Goal: Task Accomplishment & Management: Use online tool/utility

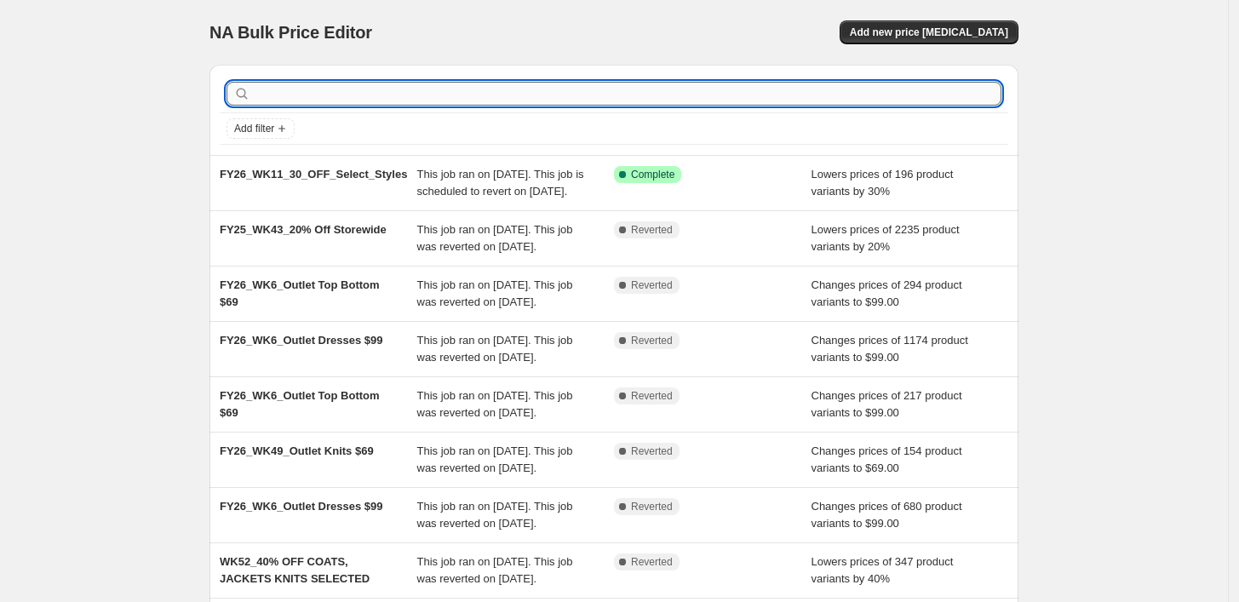
click at [404, 96] on input "text" at bounding box center [628, 94] width 748 height 24
type input "storewide"
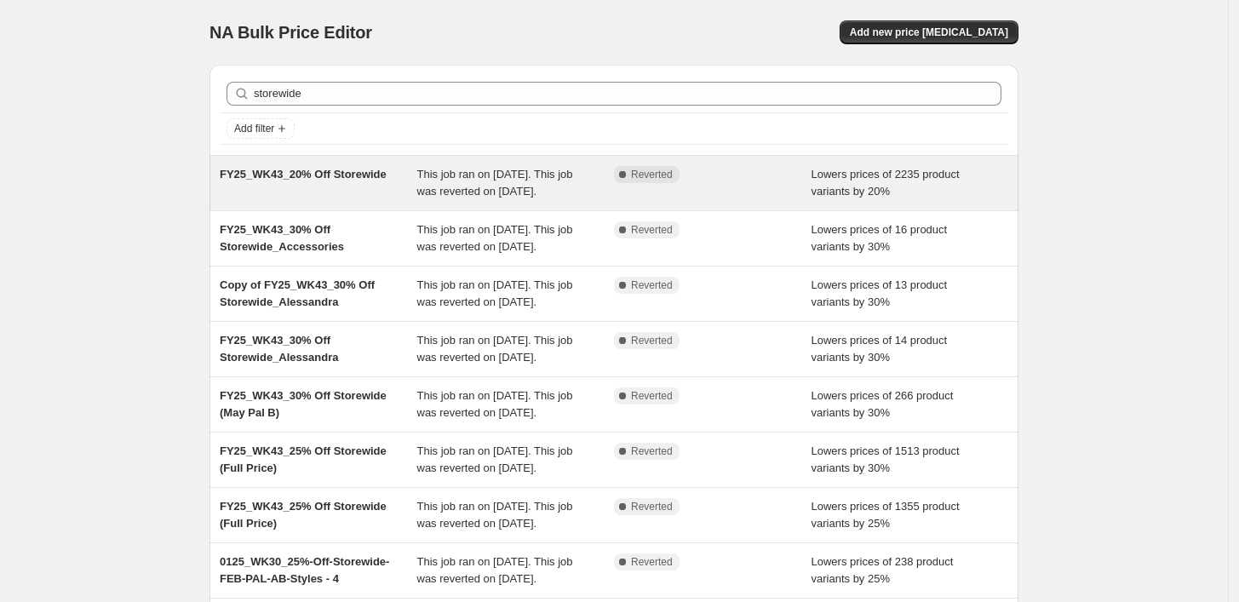
click at [364, 200] on div "FY25_WK43_20% Off Storewide" at bounding box center [319, 183] width 198 height 34
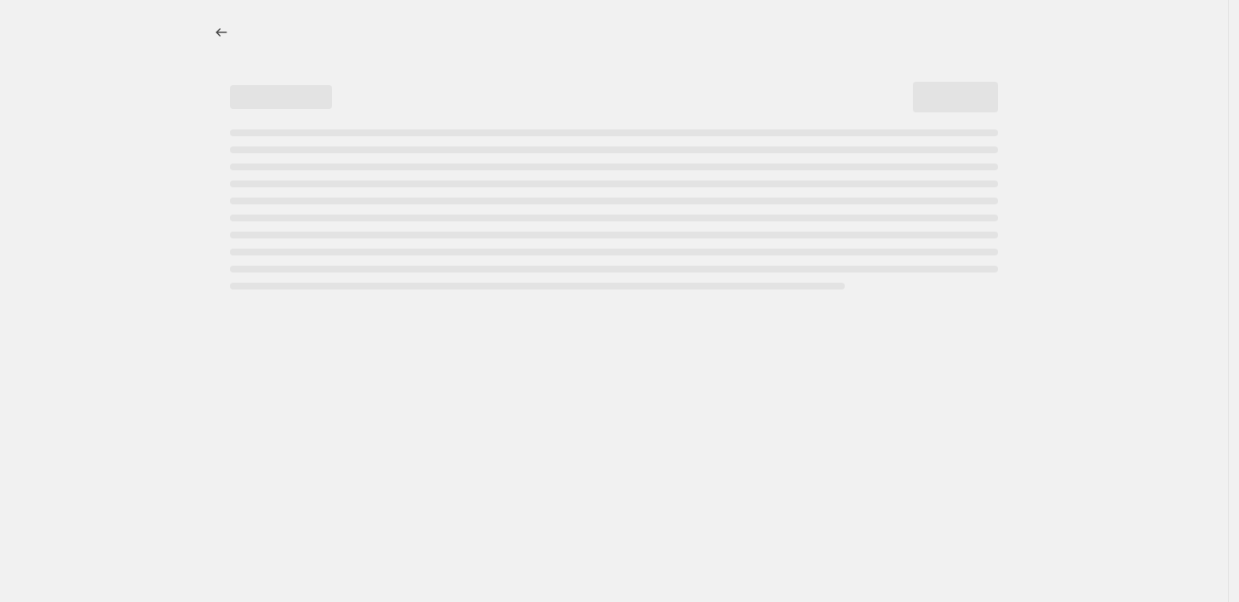
select select "percentage"
select select "tag"
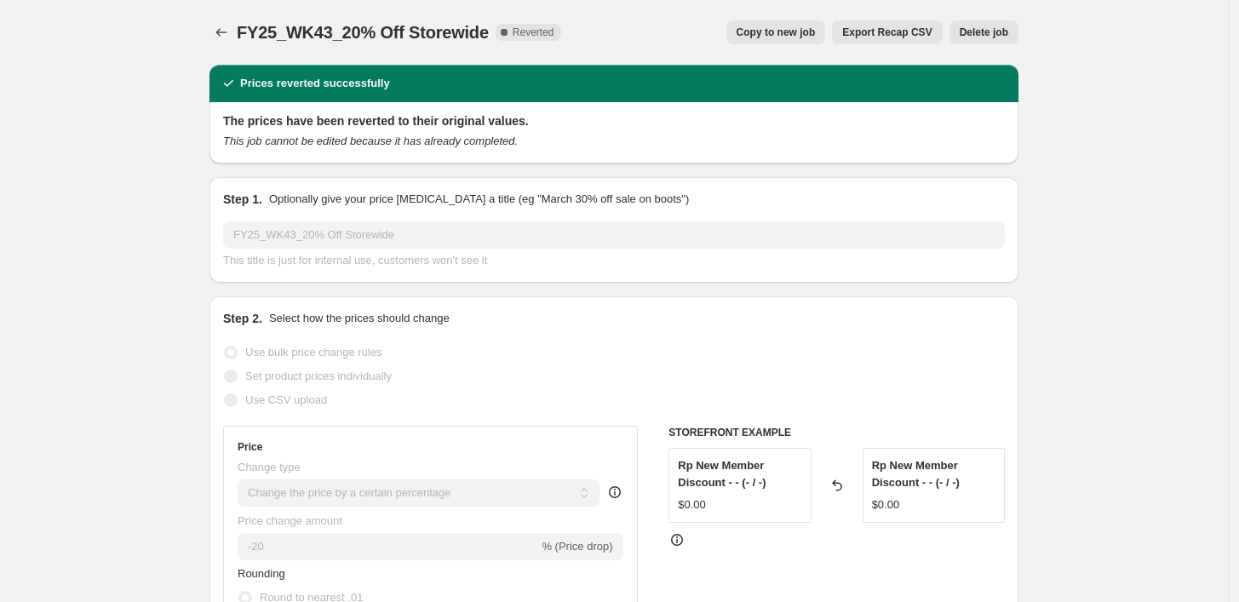
click at [766, 26] on span "Copy to new job" at bounding box center [776, 33] width 79 height 14
select select "percentage"
select select "tag"
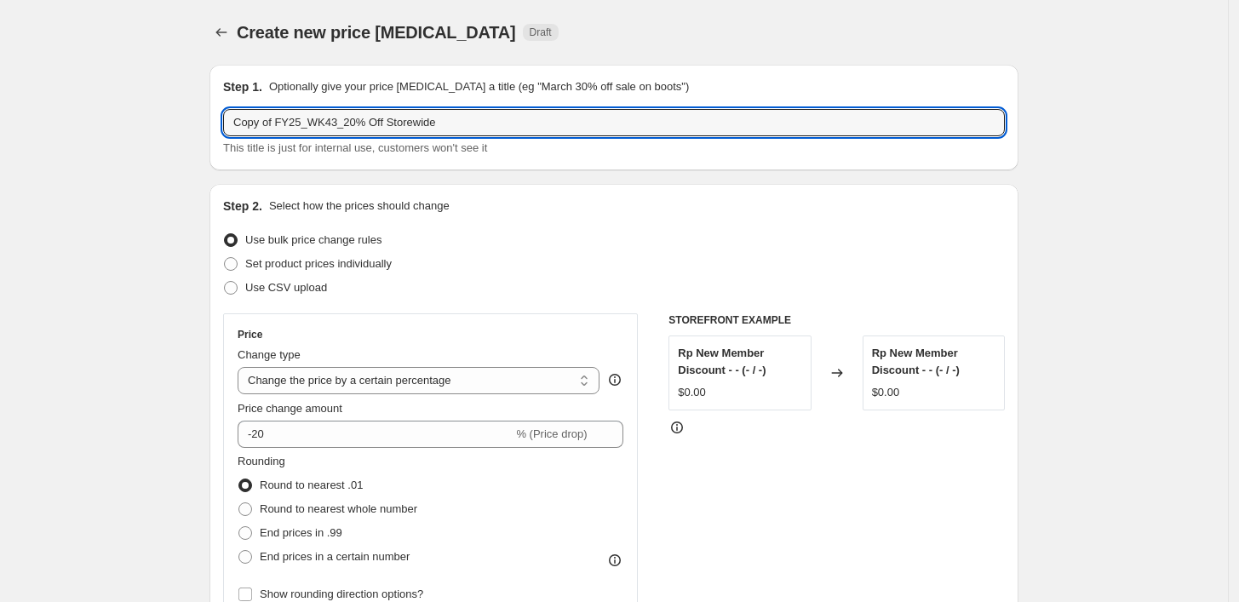
drag, startPoint x: 281, startPoint y: 121, endPoint x: 141, endPoint y: 118, distance: 140.6
click at [388, 124] on input "FY25_WK43_20% Off Storewide" at bounding box center [614, 122] width 782 height 27
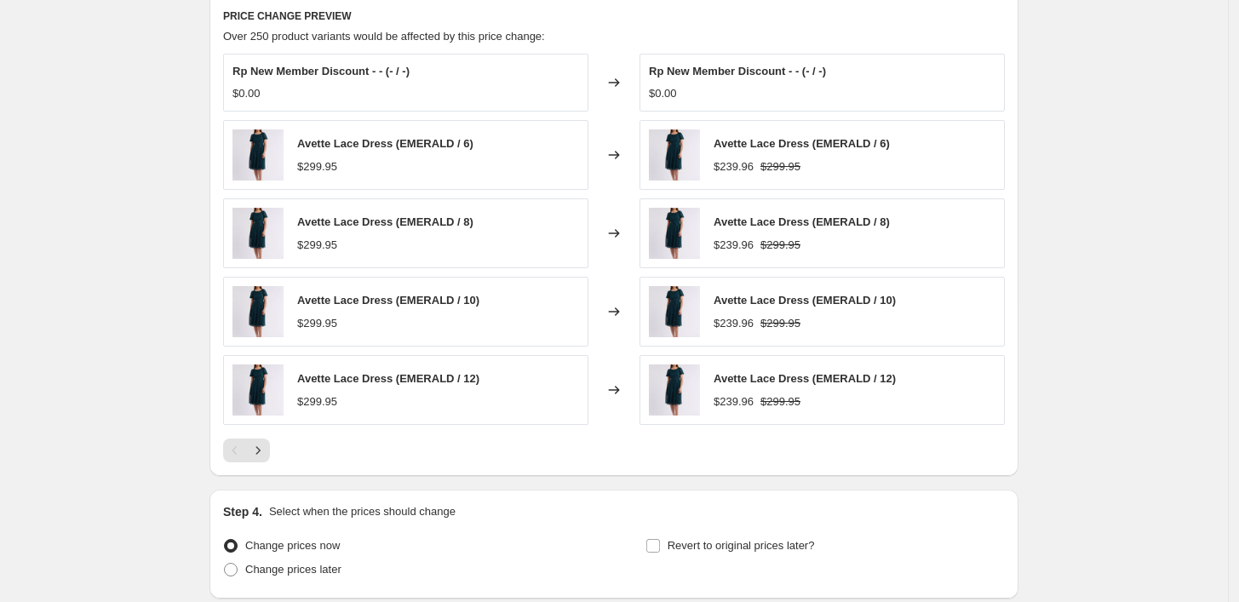
scroll to position [1230, 0]
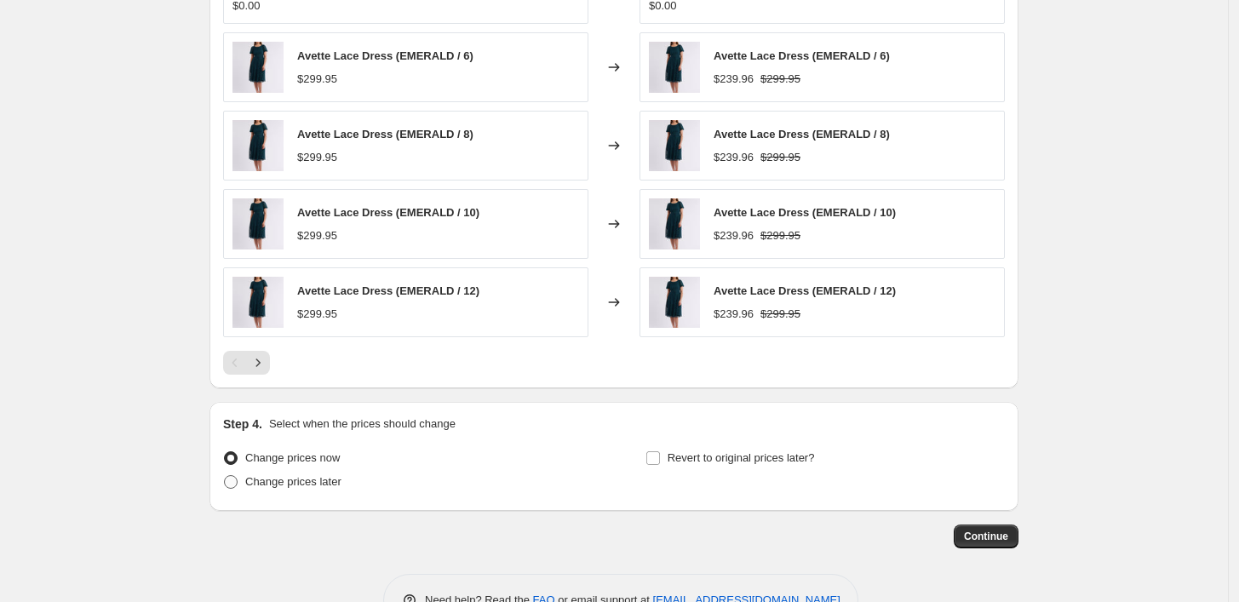
type input "FY25_WK43_20% Off Storewide [Full Price"
click at [279, 487] on span "Change prices later" at bounding box center [293, 481] width 96 height 13
click at [225, 476] on input "Change prices later" at bounding box center [224, 475] width 1 height 1
radio input "true"
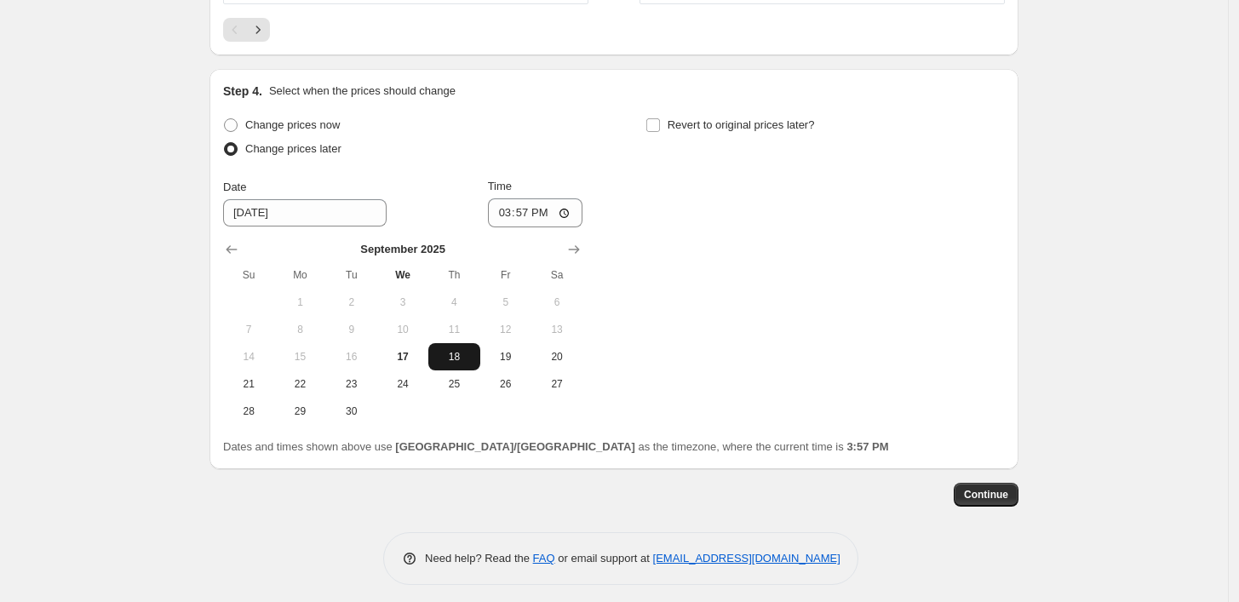
scroll to position [1572, 0]
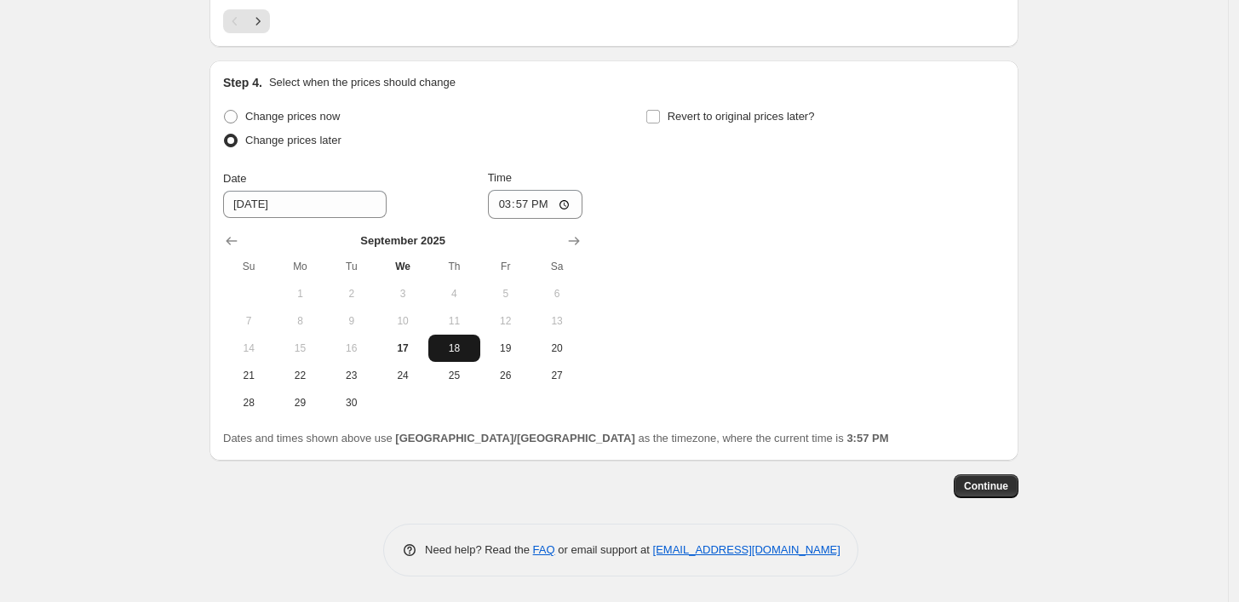
click at [467, 354] on span "18" at bounding box center [453, 349] width 37 height 14
click at [507, 203] on input "15:57" at bounding box center [535, 204] width 95 height 29
type input "05:00"
click at [751, 263] on div "Change prices now Change prices later Date [DATE] Time 05:00 [DATE] Su Mo Tu We…" at bounding box center [614, 261] width 782 height 312
click at [295, 205] on input "[DATE]" at bounding box center [305, 204] width 164 height 27
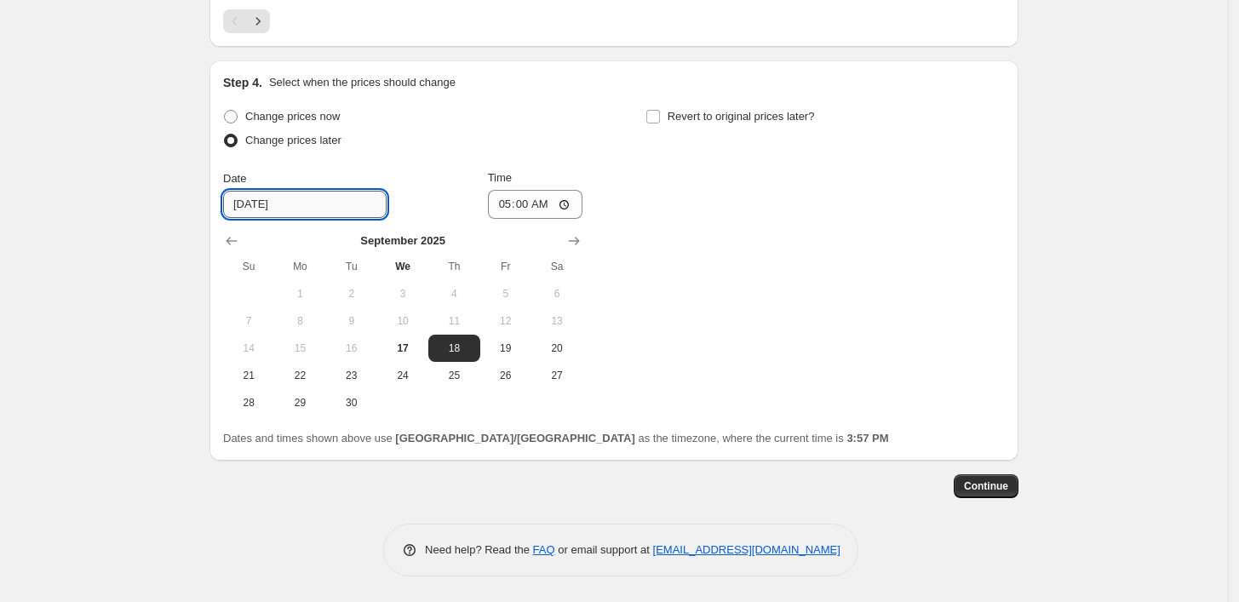
click at [249, 204] on input "[DATE]" at bounding box center [305, 204] width 164 height 27
click at [463, 342] on span "18" at bounding box center [453, 349] width 37 height 14
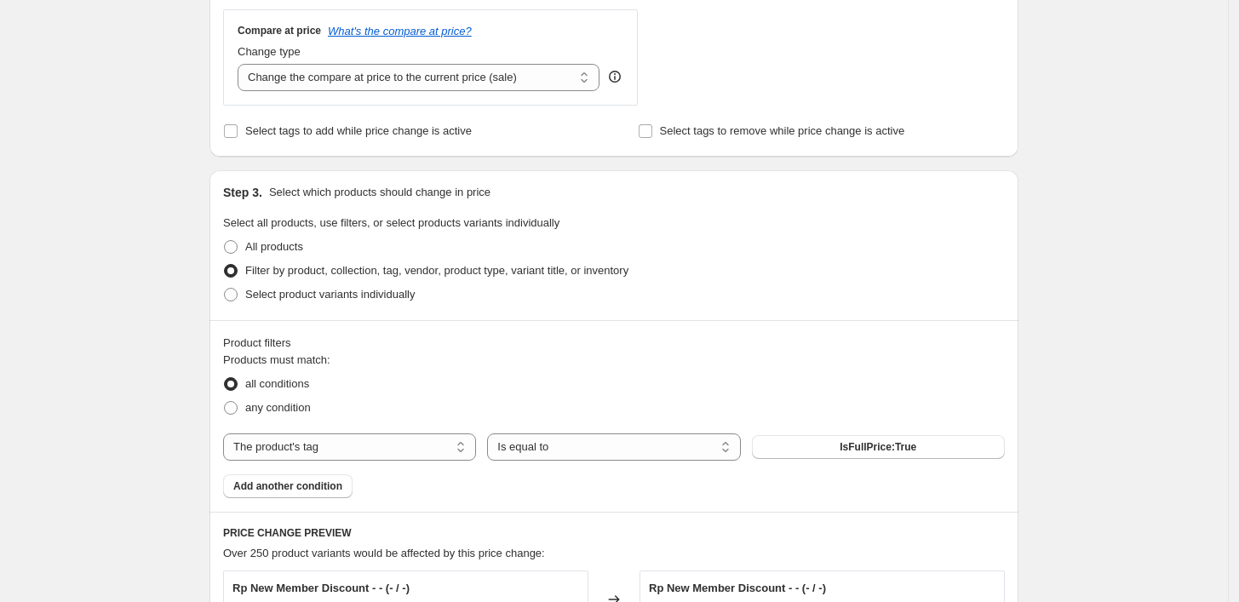
scroll to position [1193, 0]
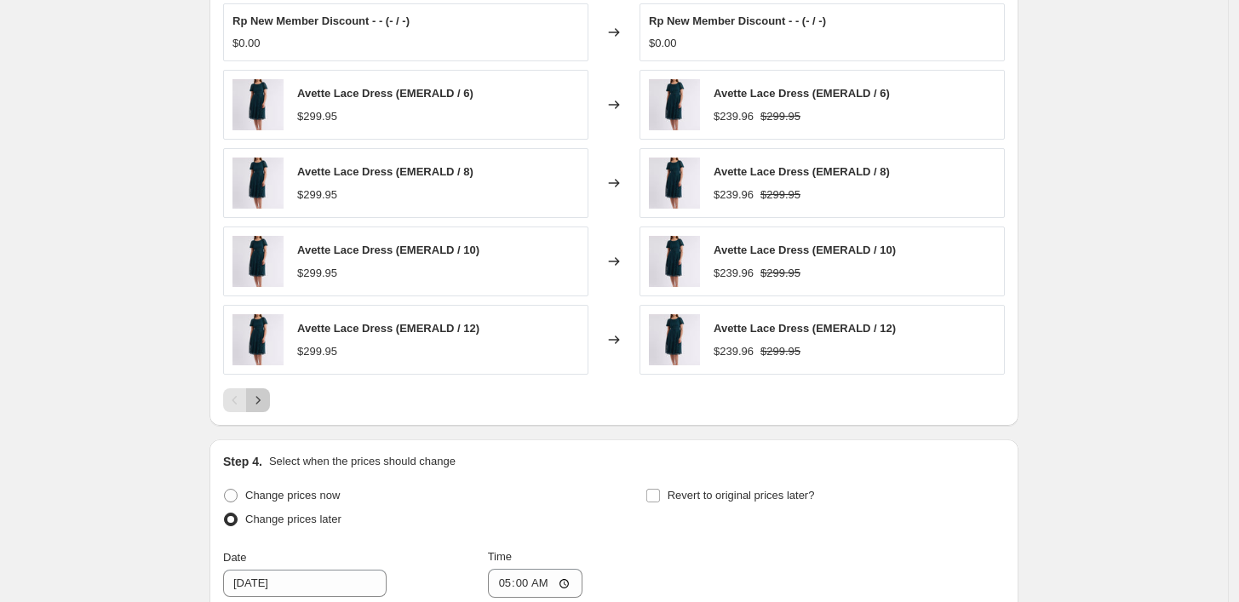
click at [262, 399] on icon "Next" at bounding box center [258, 400] width 17 height 17
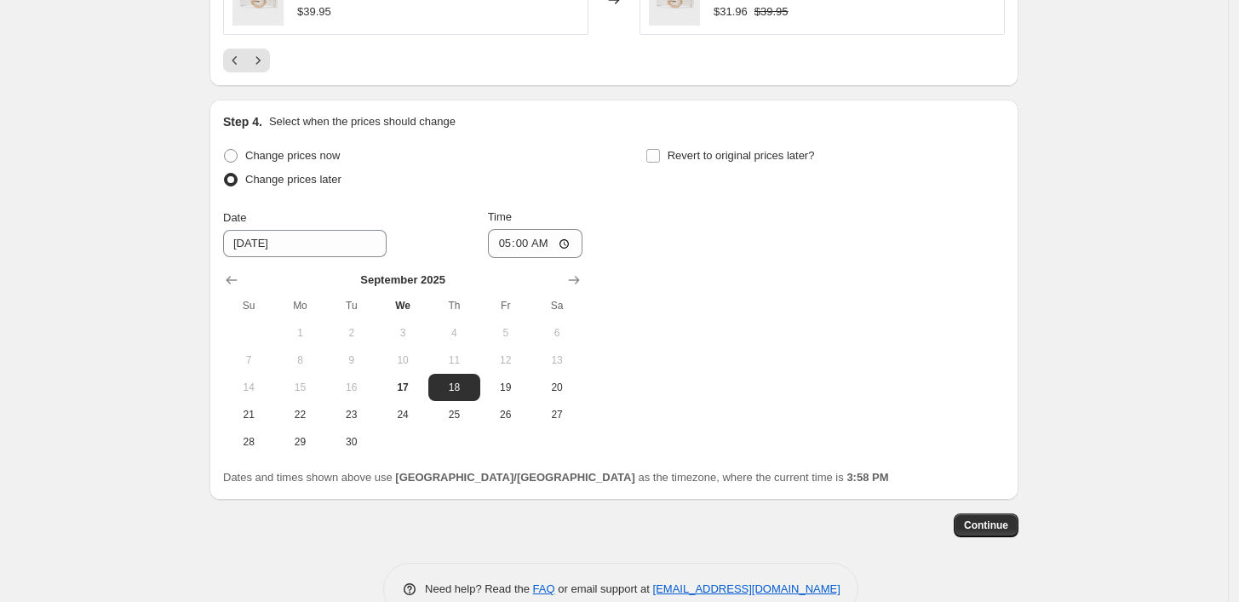
scroll to position [1583, 0]
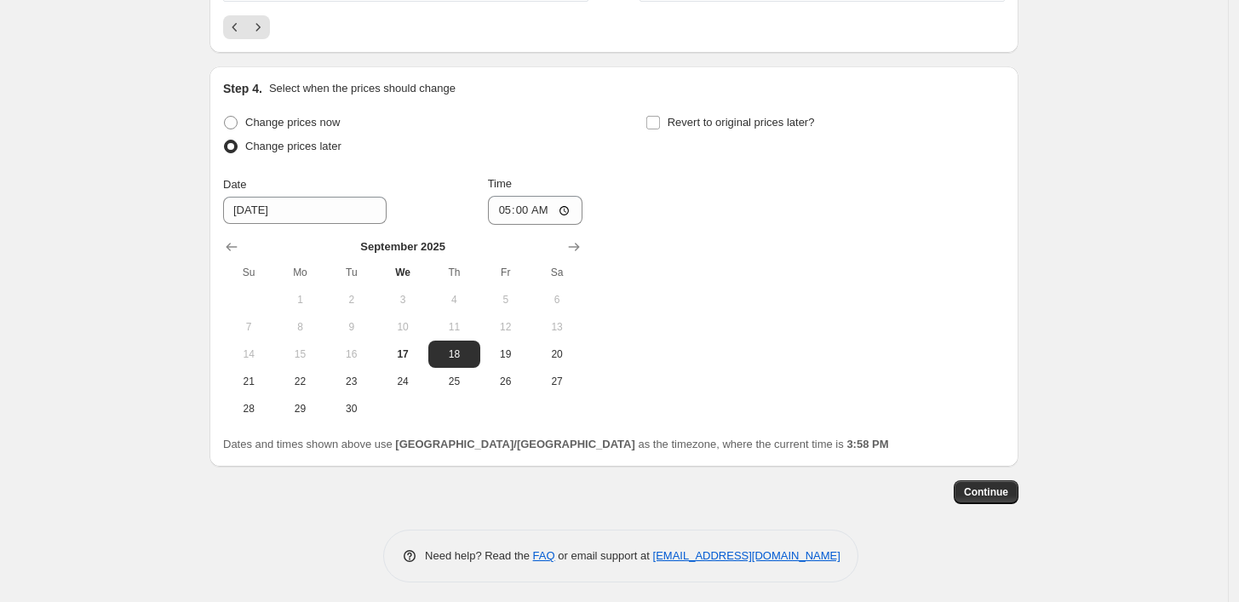
click at [1006, 494] on button "Continue" at bounding box center [986, 492] width 65 height 24
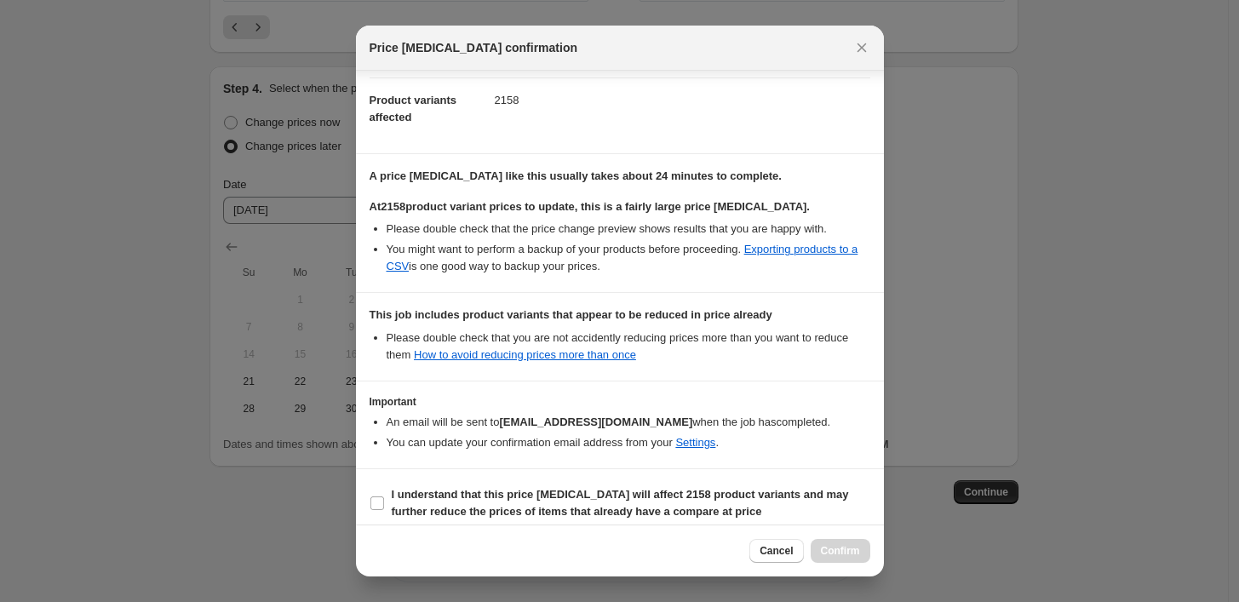
scroll to position [187, 0]
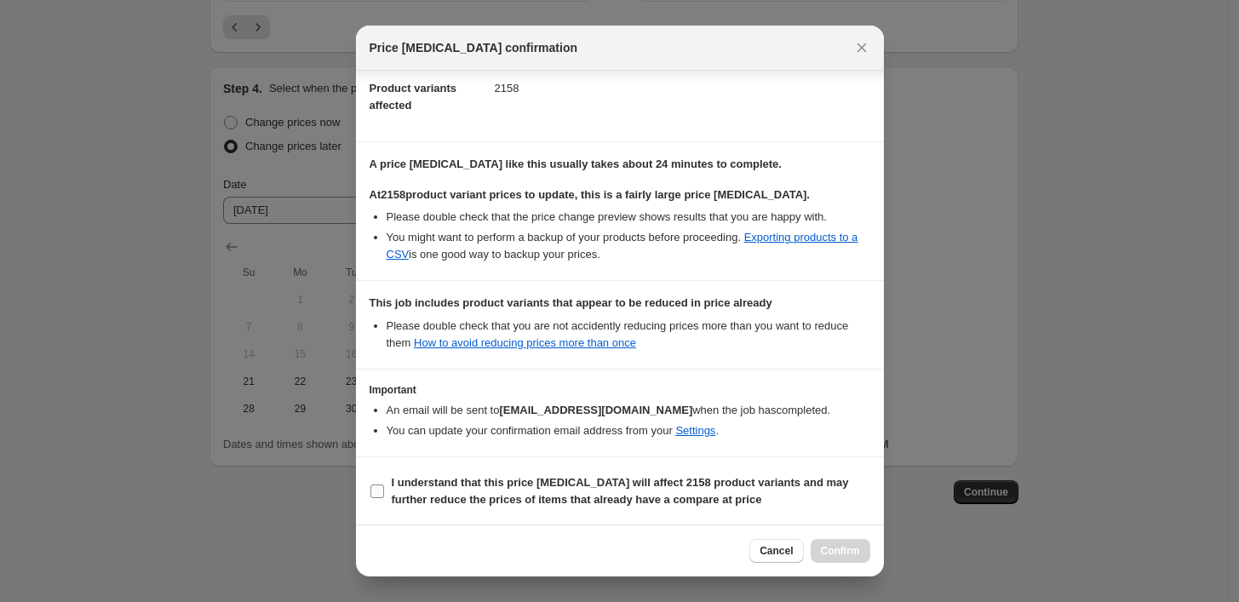
click at [565, 492] on b "I understand that this price [MEDICAL_DATA] will affect 2158 product variants a…" at bounding box center [620, 491] width 457 height 30
click at [384, 492] on input "I understand that this price [MEDICAL_DATA] will affect 2158 product variants a…" at bounding box center [378, 492] width 14 height 14
checkbox input "true"
click at [871, 55] on button "Close" at bounding box center [862, 48] width 24 height 24
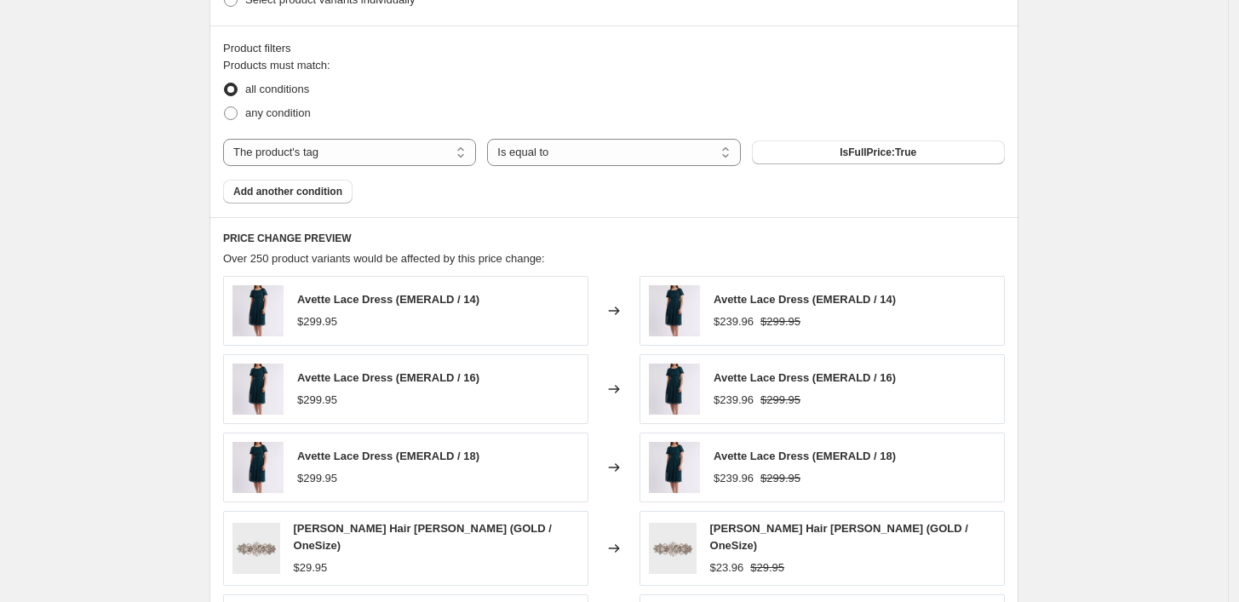
scroll to position [1583, 0]
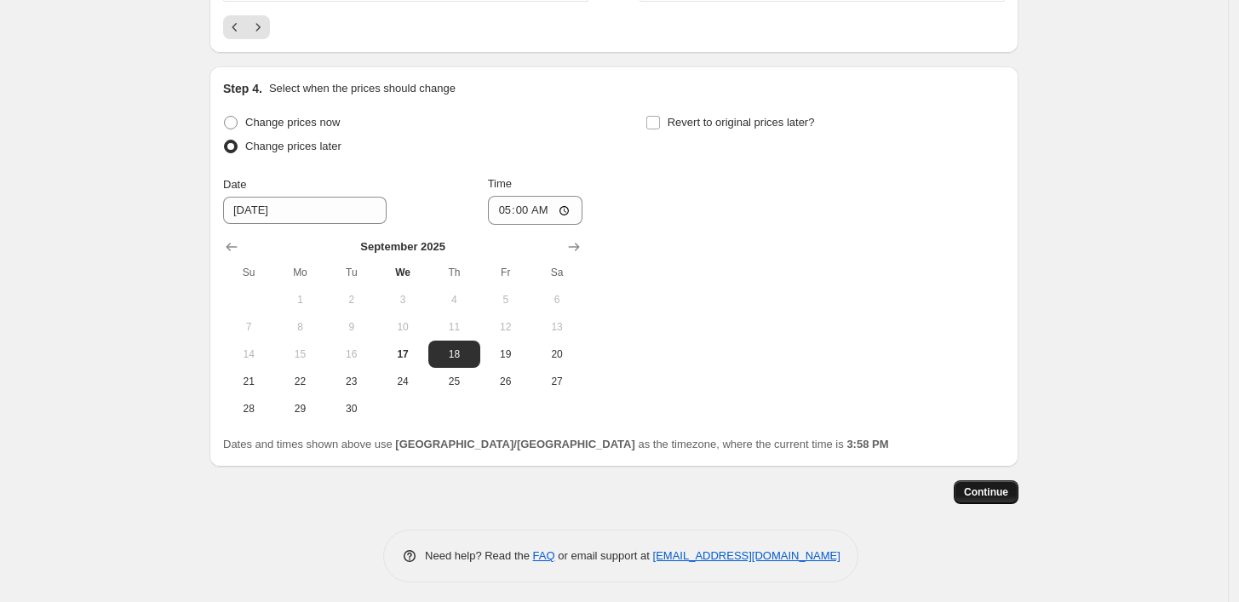
click at [1009, 494] on button "Continue" at bounding box center [986, 492] width 65 height 24
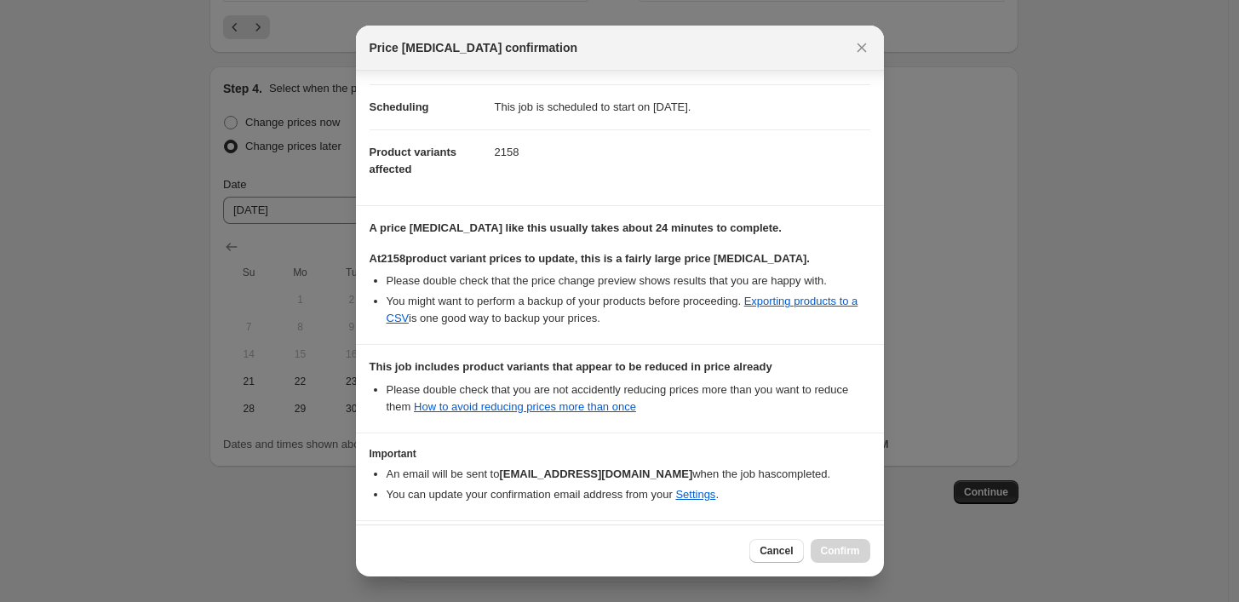
scroll to position [187, 0]
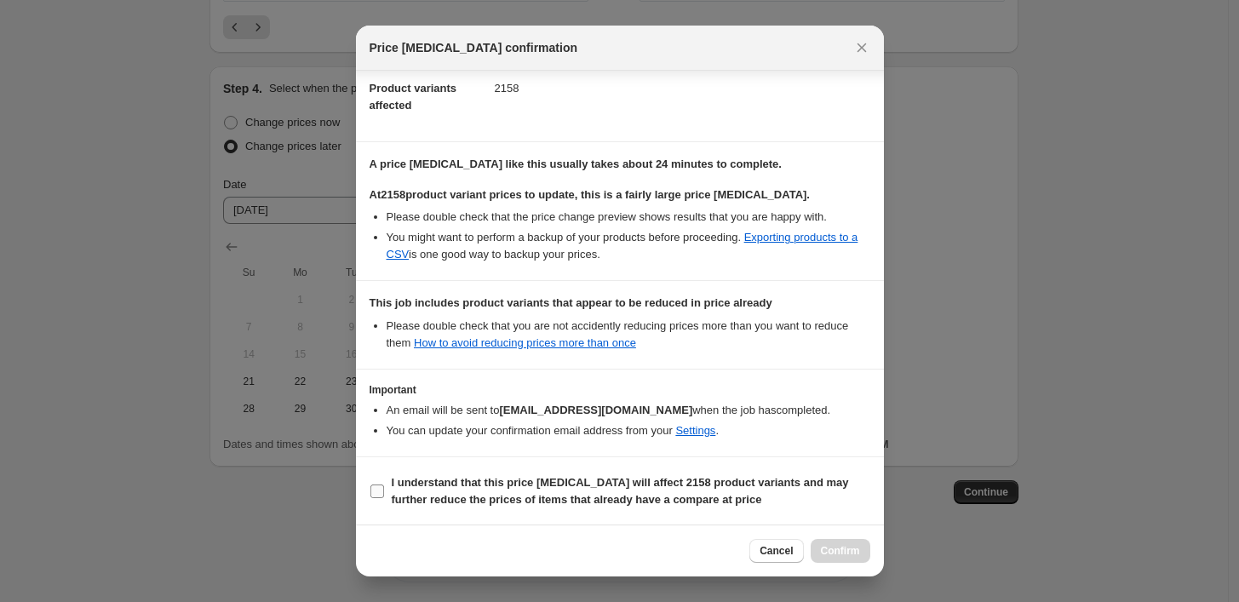
click at [652, 476] on b "I understand that this price [MEDICAL_DATA] will affect 2158 product variants a…" at bounding box center [620, 491] width 457 height 30
click at [384, 485] on input "I understand that this price [MEDICAL_DATA] will affect 2158 product variants a…" at bounding box center [378, 492] width 14 height 14
checkbox input "true"
click at [850, 549] on span "Confirm" at bounding box center [840, 551] width 39 height 14
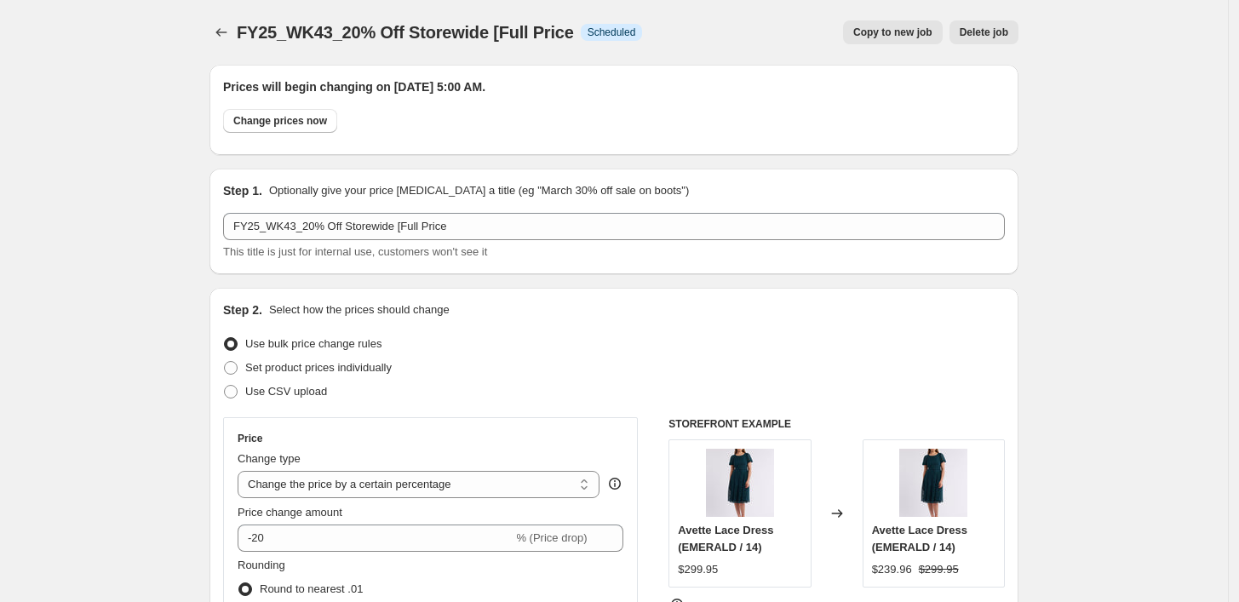
scroll to position [1583, 0]
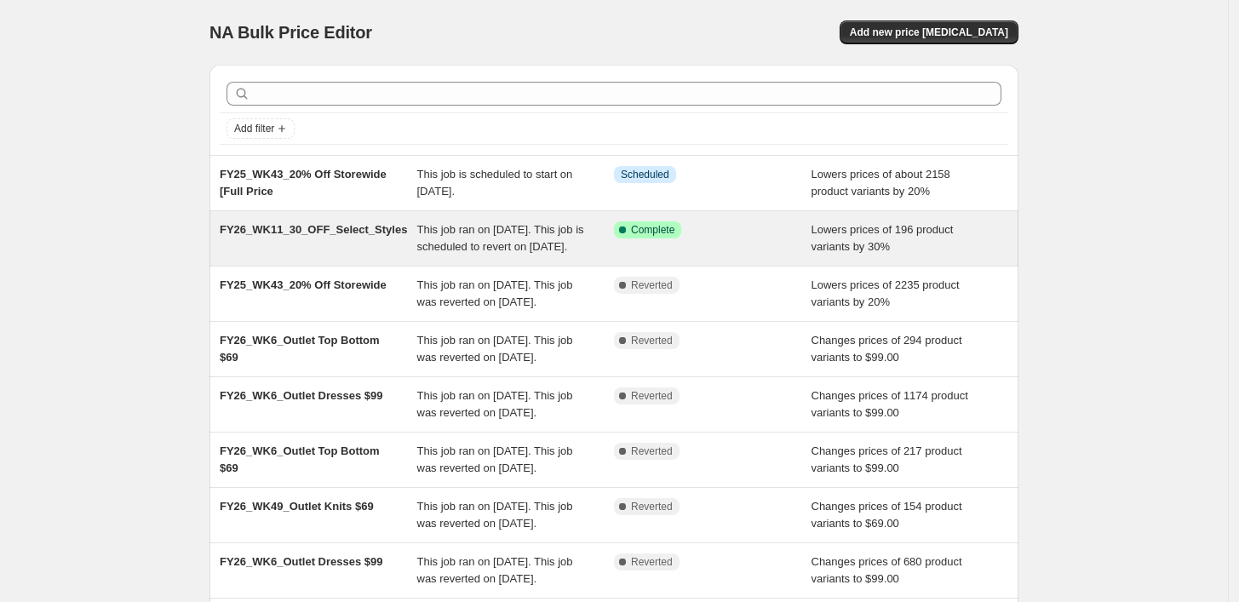
click at [528, 249] on span "This job ran on [DATE]. This job is scheduled to revert on [DATE]." at bounding box center [500, 238] width 167 height 30
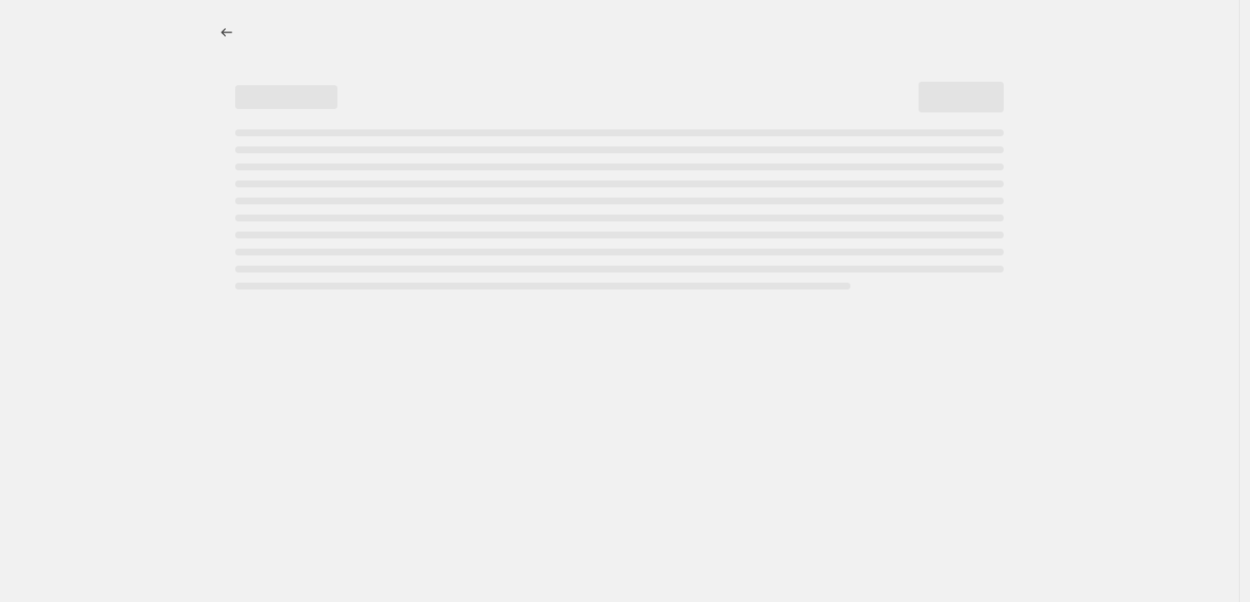
select select "percentage"
select select "tag"
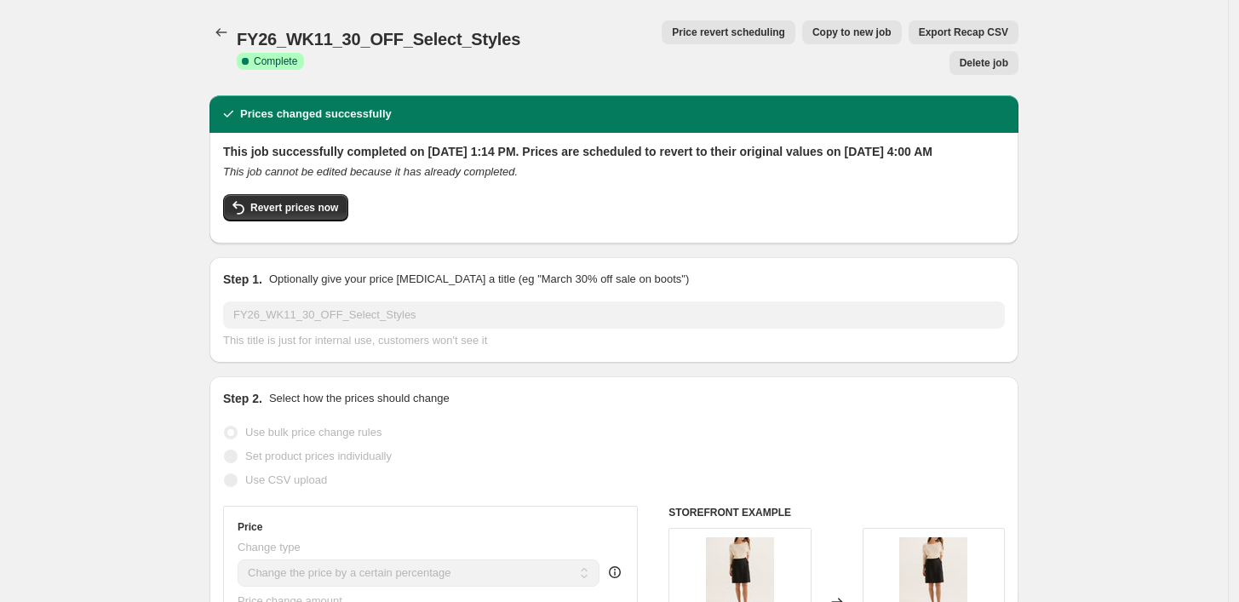
click at [672, 23] on button "Price revert scheduling" at bounding box center [729, 32] width 134 height 24
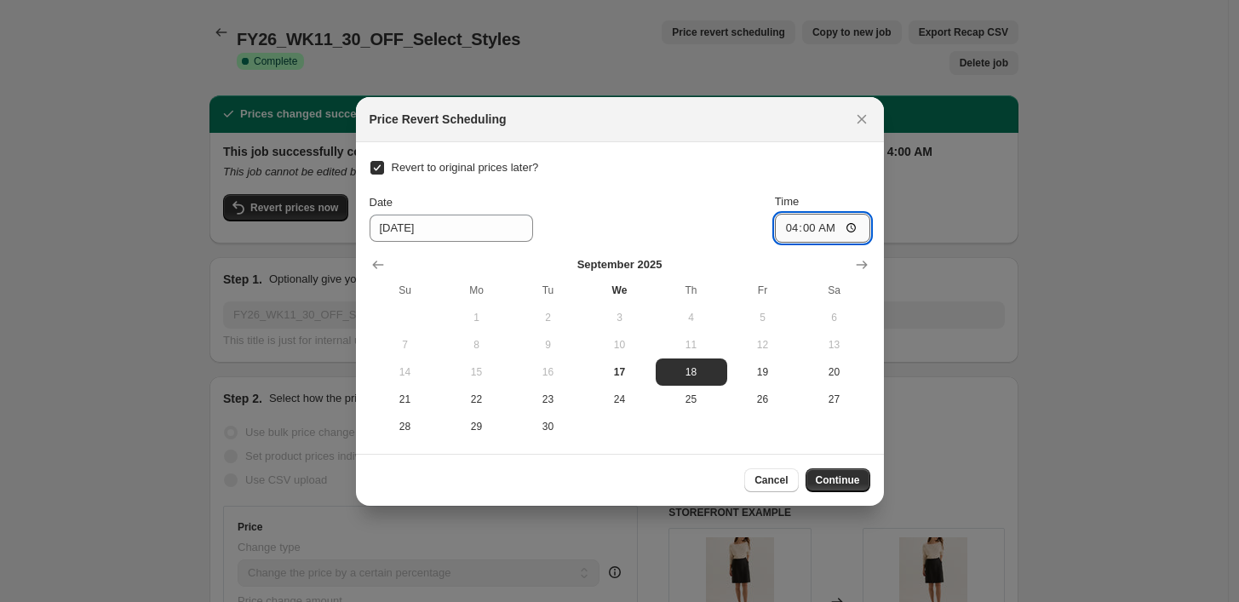
click at [790, 227] on input "04:00" at bounding box center [822, 228] width 95 height 29
type input "03:00"
click at [843, 480] on span "Continue" at bounding box center [838, 481] width 44 height 14
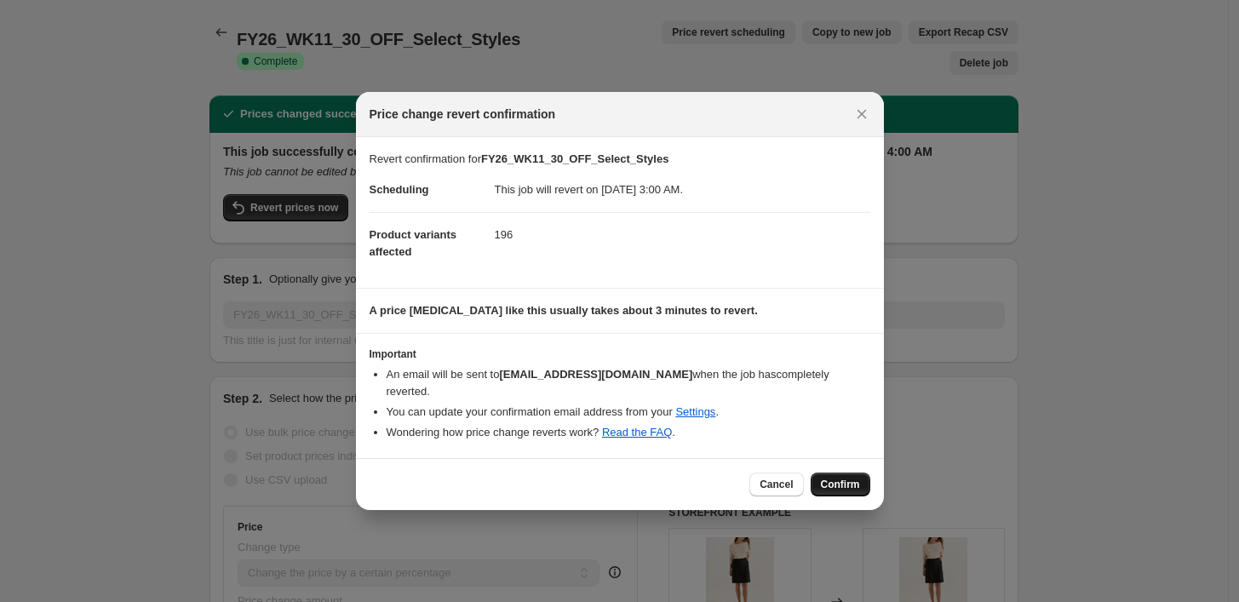
click at [853, 478] on span "Confirm" at bounding box center [840, 485] width 39 height 14
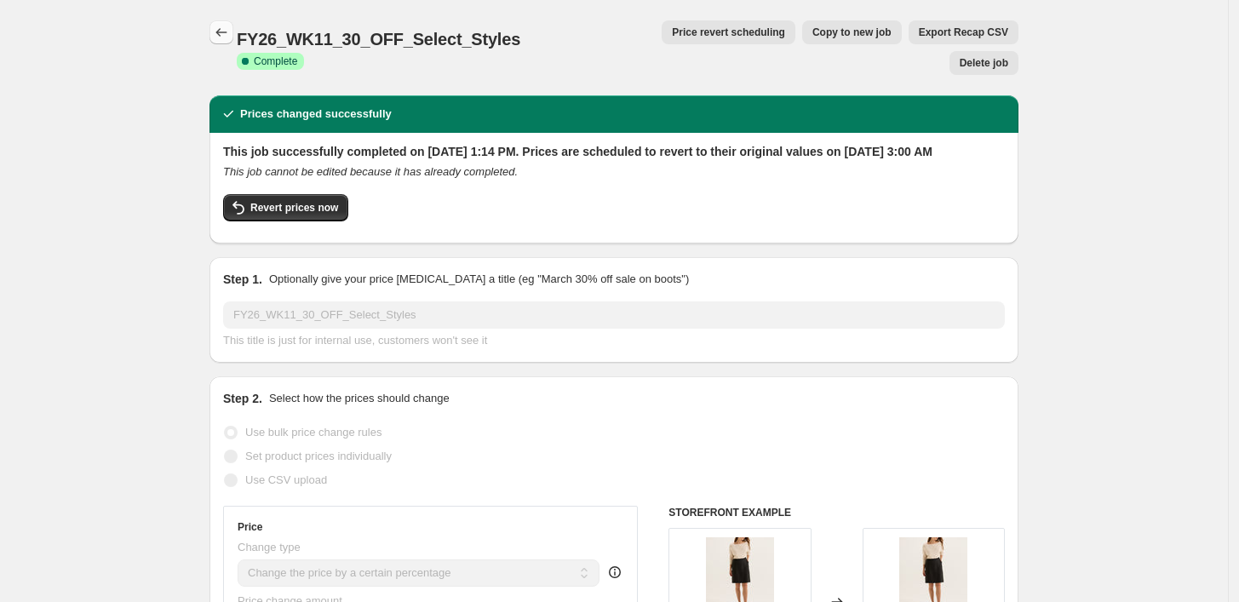
click at [226, 28] on icon "Price change jobs" at bounding box center [221, 32] width 17 height 17
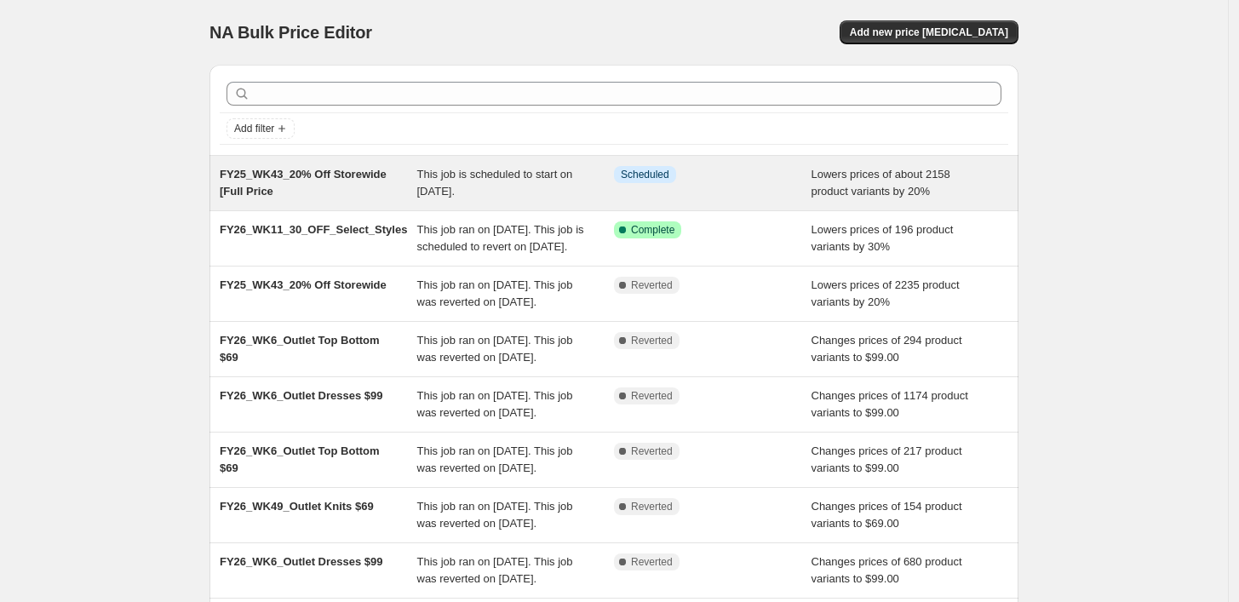
click at [549, 173] on span "This job is scheduled to start on [DATE]." at bounding box center [495, 183] width 156 height 30
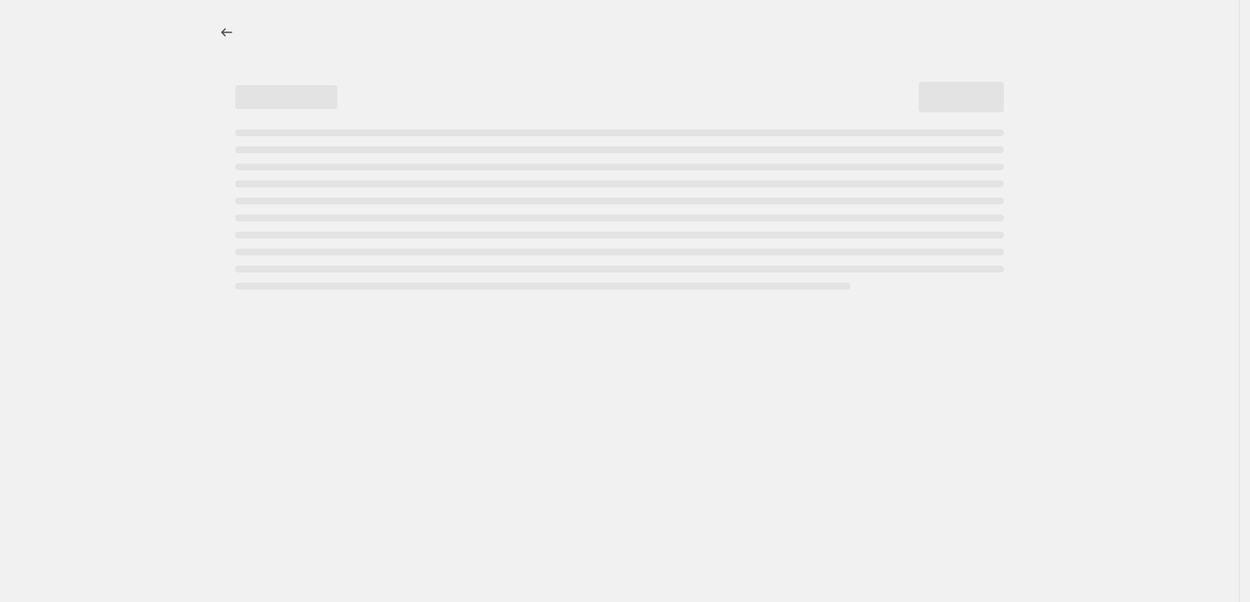
select select "percentage"
select select "tag"
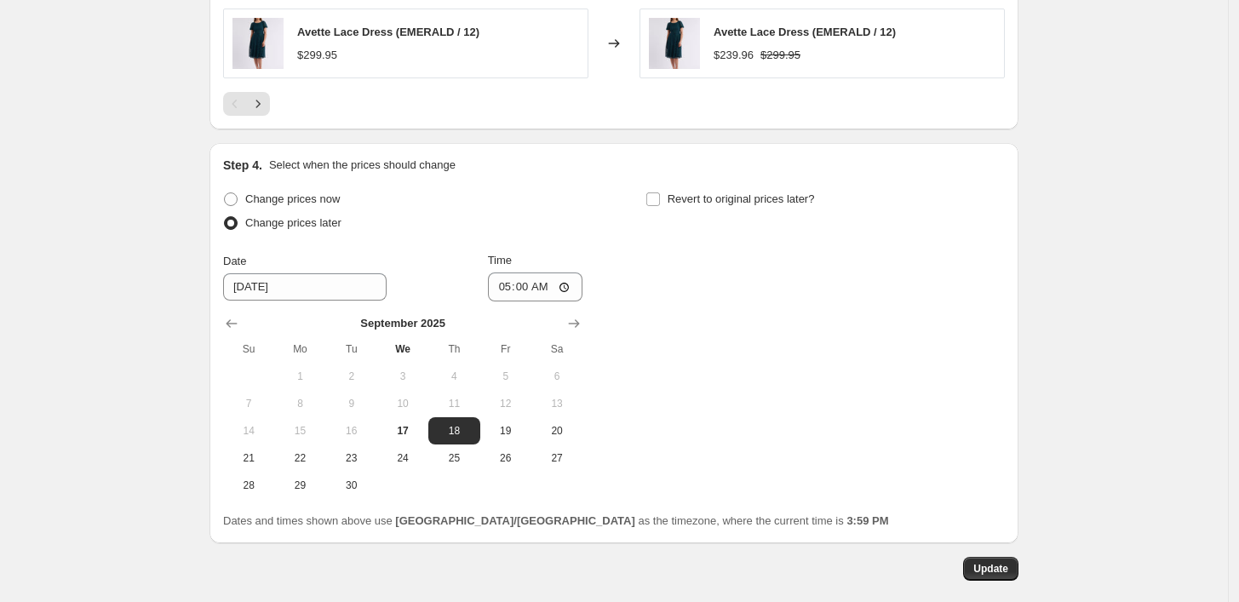
scroll to position [1675, 0]
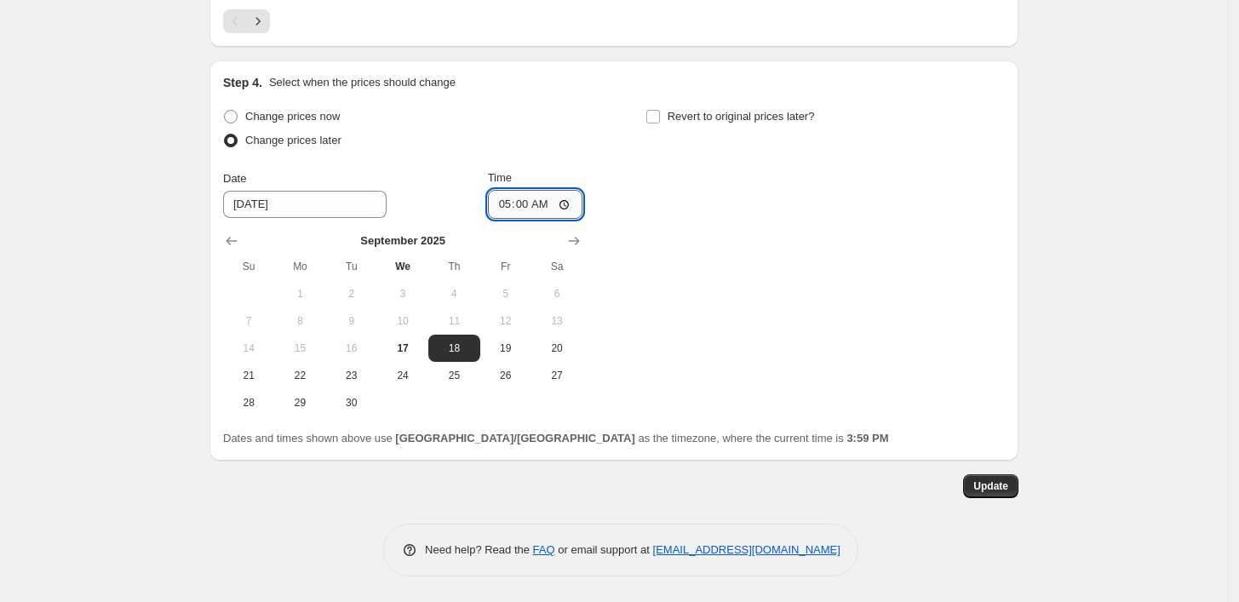
click at [509, 205] on input "05:00" at bounding box center [535, 204] width 95 height 29
type input "04:00"
click at [1001, 486] on span "Update" at bounding box center [991, 487] width 35 height 14
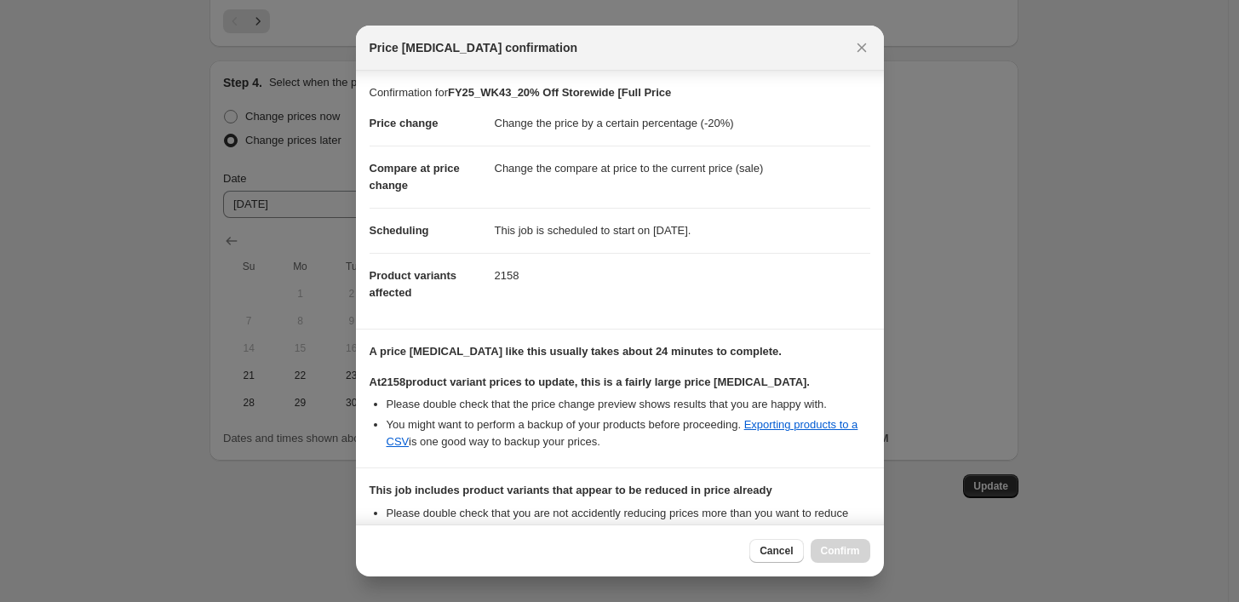
scroll to position [187, 0]
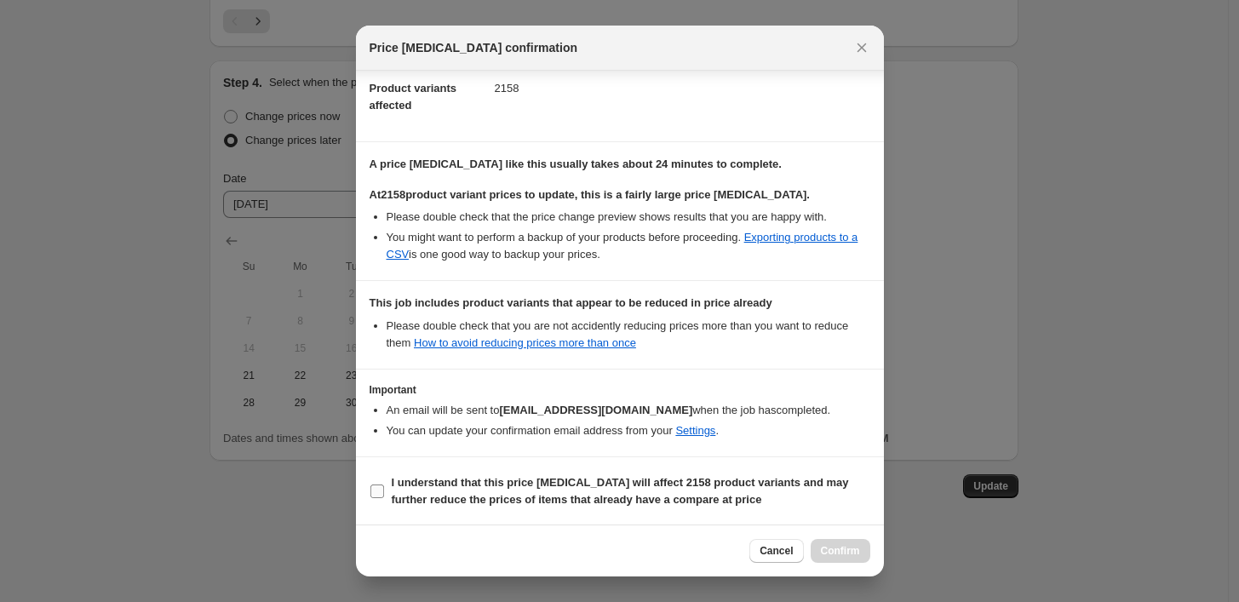
click at [633, 480] on b "I understand that this price [MEDICAL_DATA] will affect 2158 product variants a…" at bounding box center [620, 491] width 457 height 30
click at [384, 485] on input "I understand that this price [MEDICAL_DATA] will affect 2158 product variants a…" at bounding box center [378, 492] width 14 height 14
checkbox input "true"
click at [849, 544] on span "Confirm" at bounding box center [840, 551] width 39 height 14
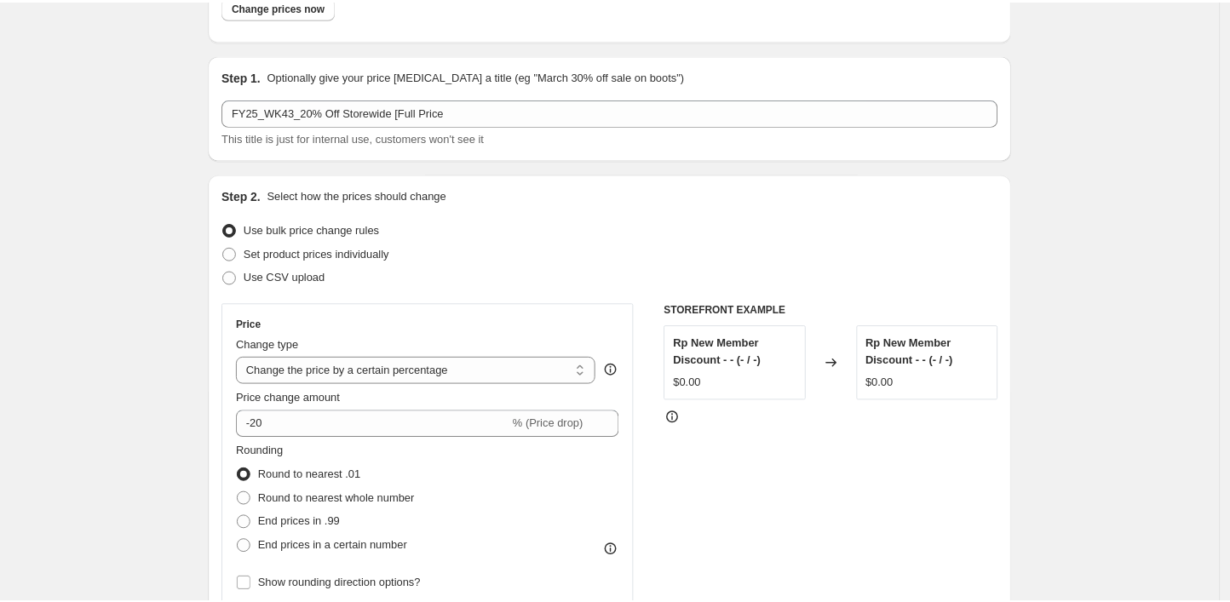
scroll to position [0, 0]
